Goal: Transaction & Acquisition: Obtain resource

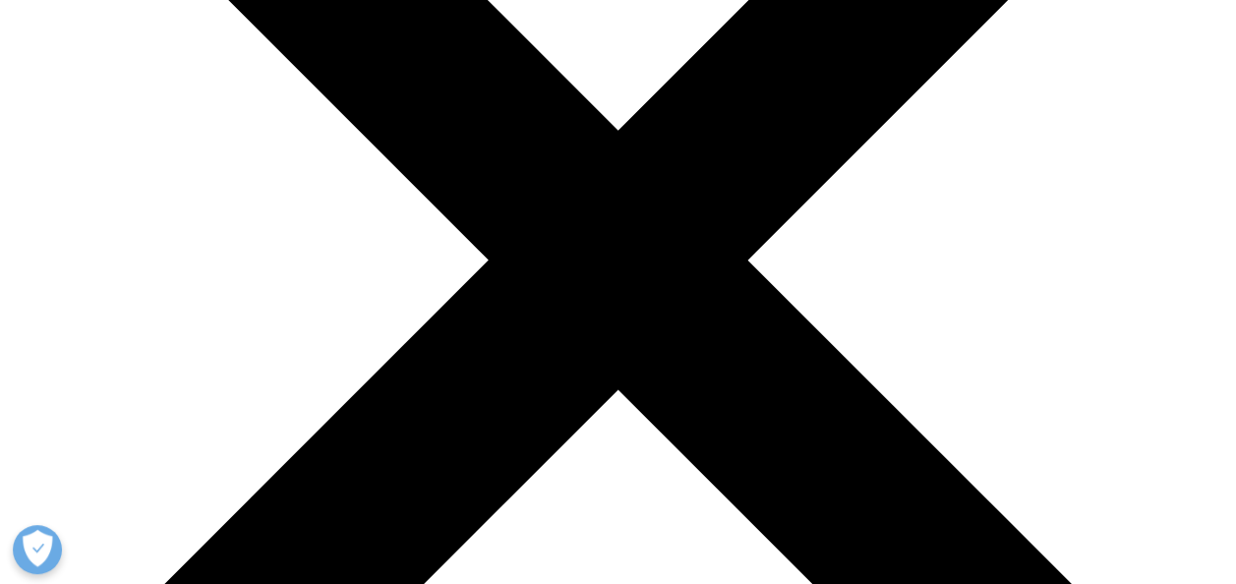
scroll to position [391, 0]
